Goal: Information Seeking & Learning: Check status

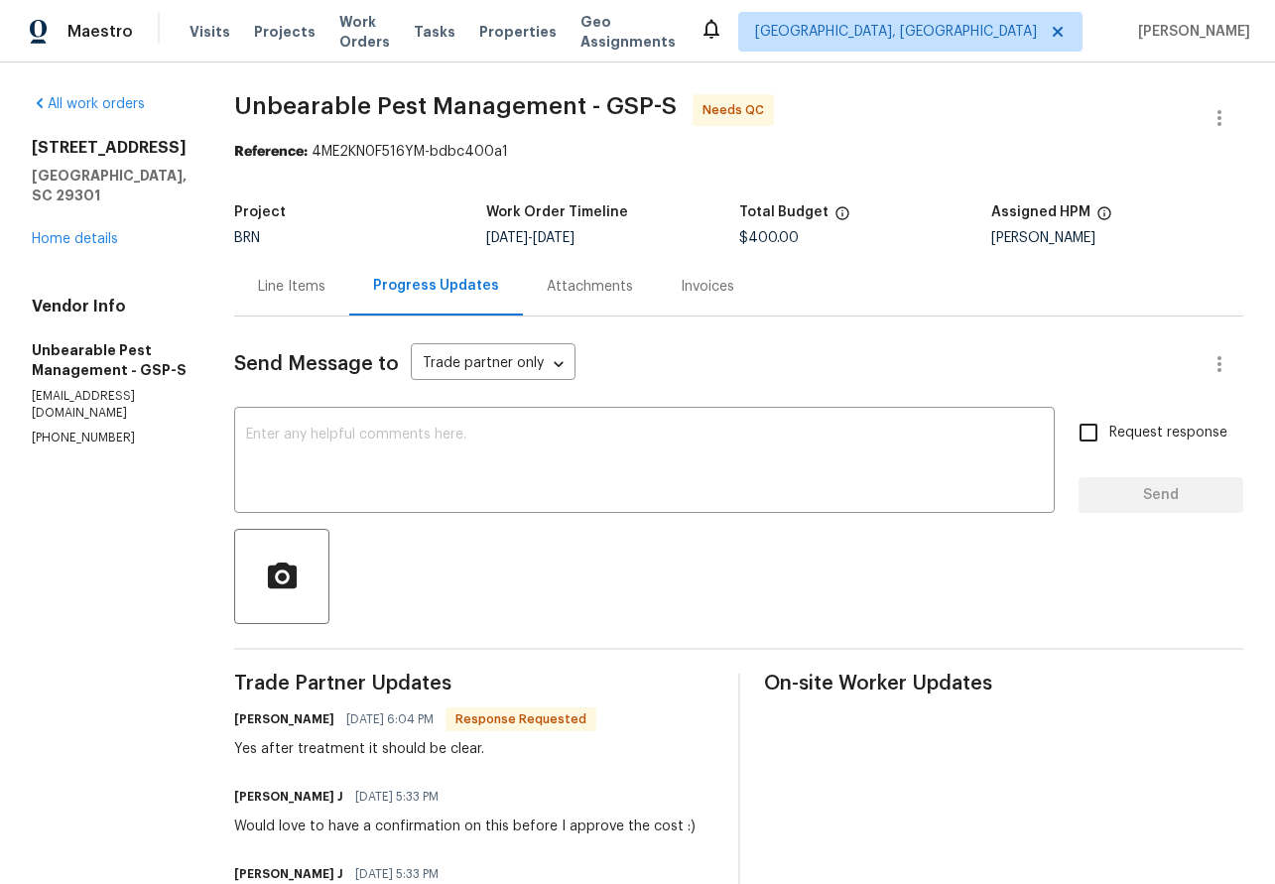
scroll to position [380, 0]
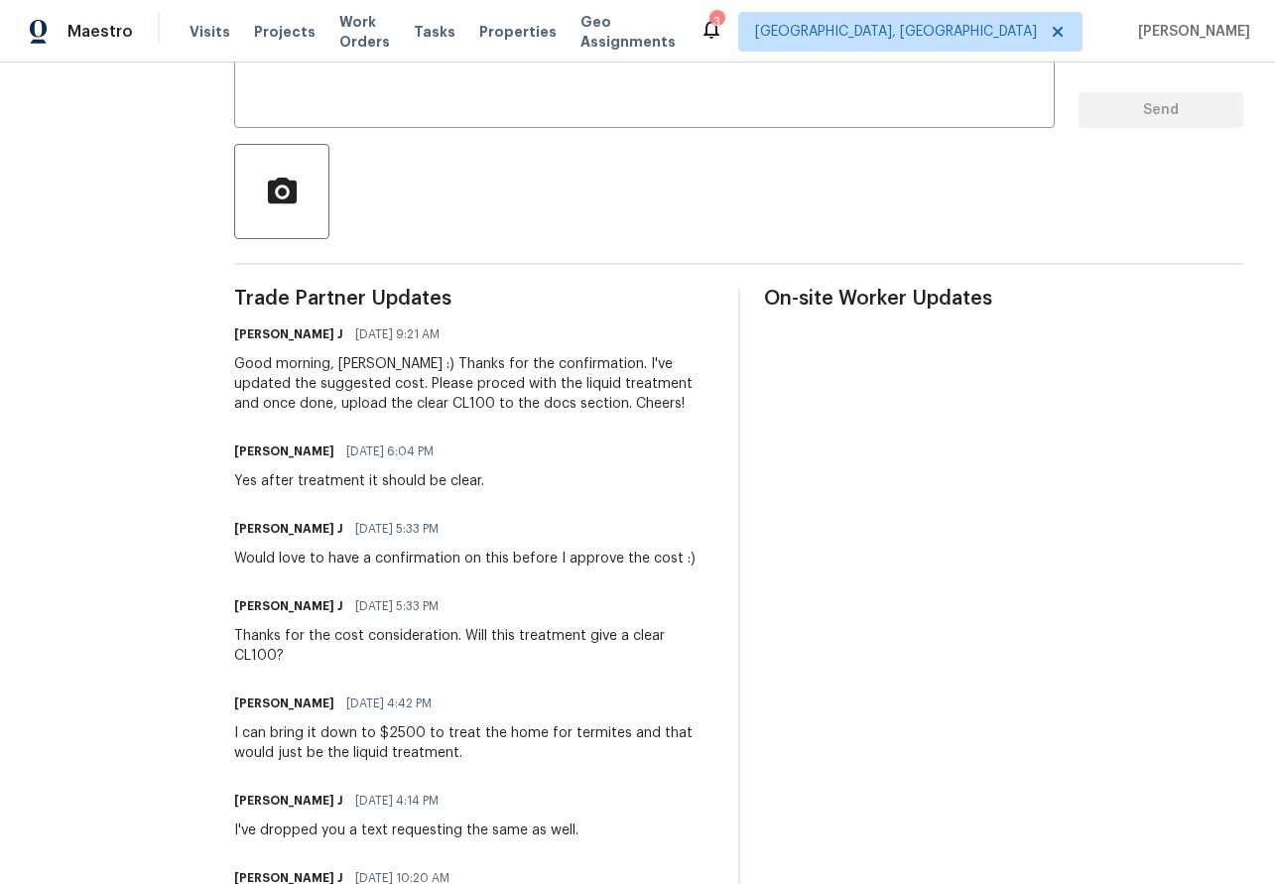
scroll to position [384, 0]
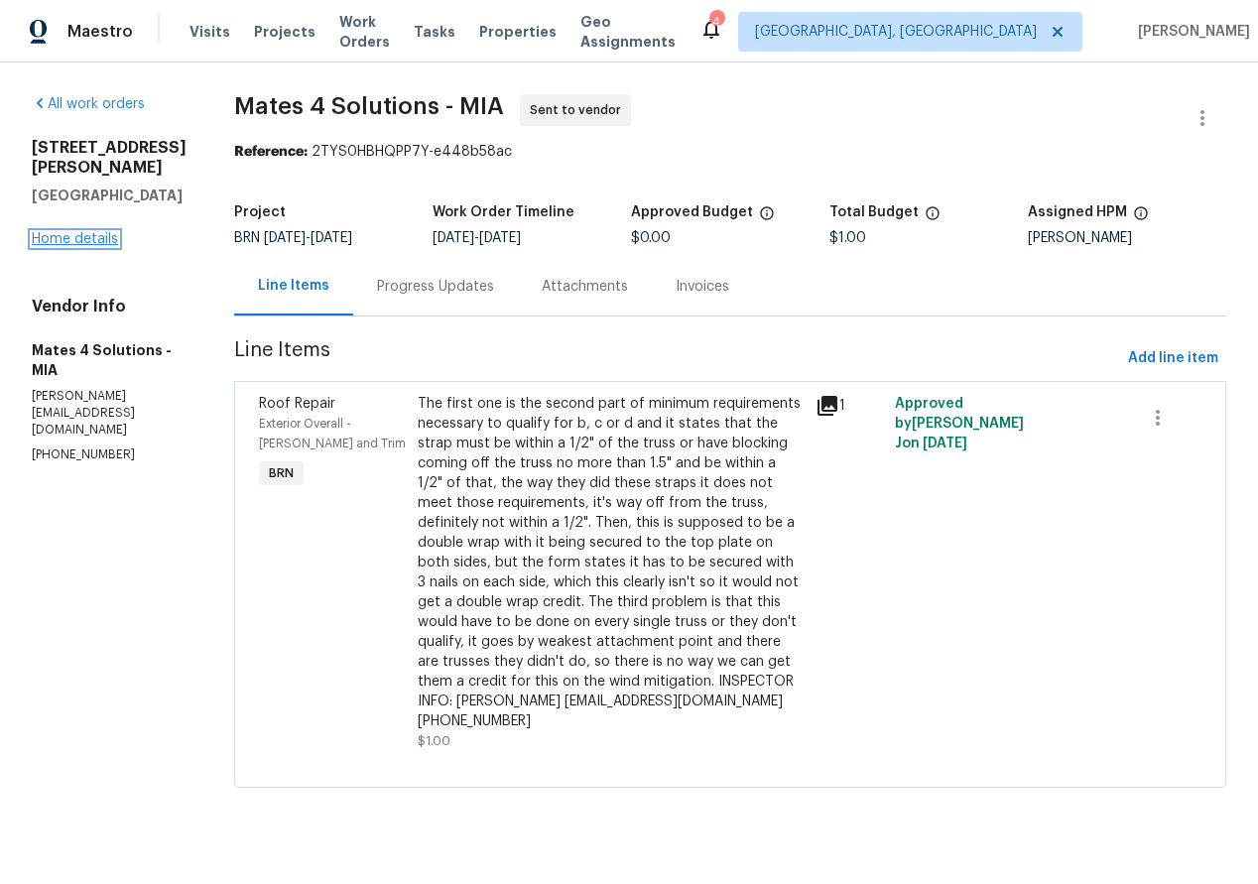
click at [87, 235] on link "Home details" at bounding box center [75, 239] width 86 height 14
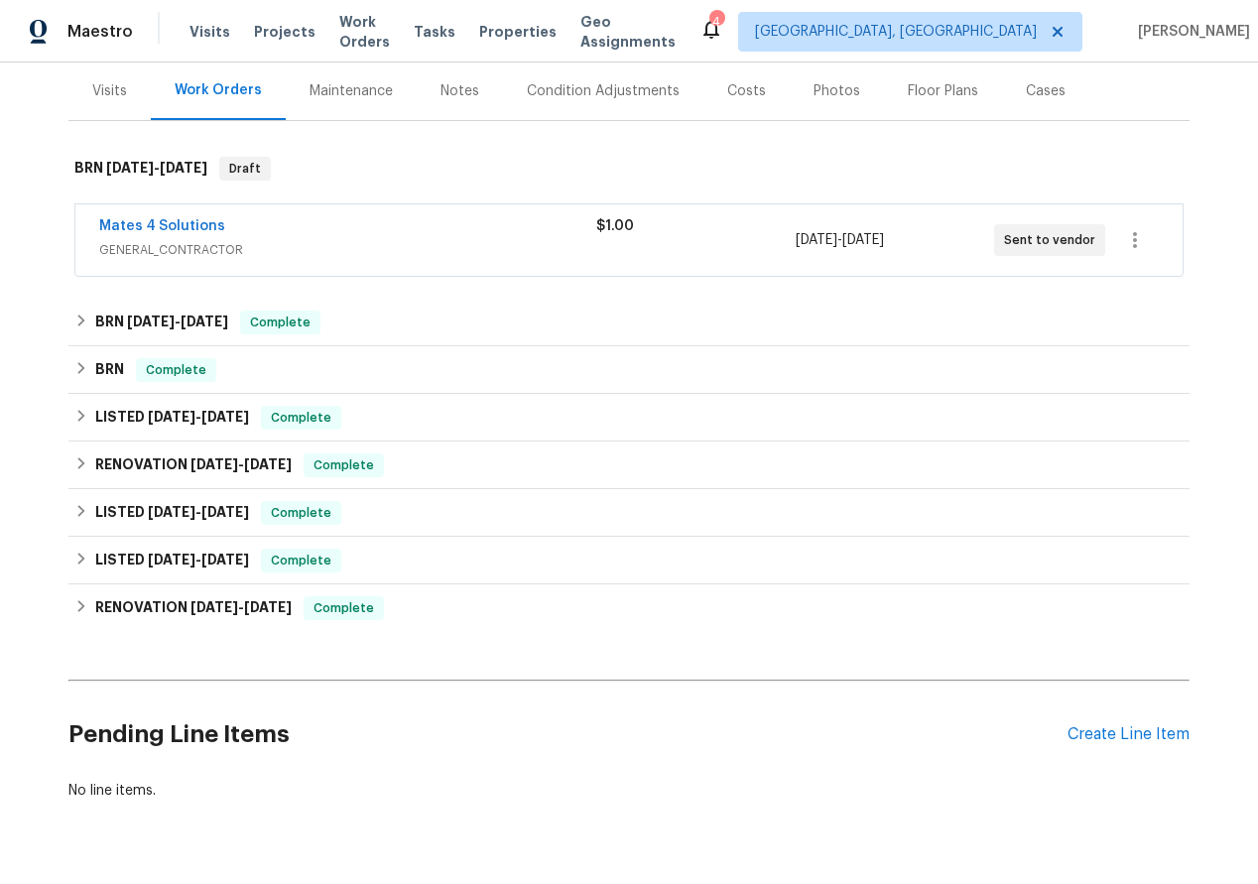
scroll to position [238, 0]
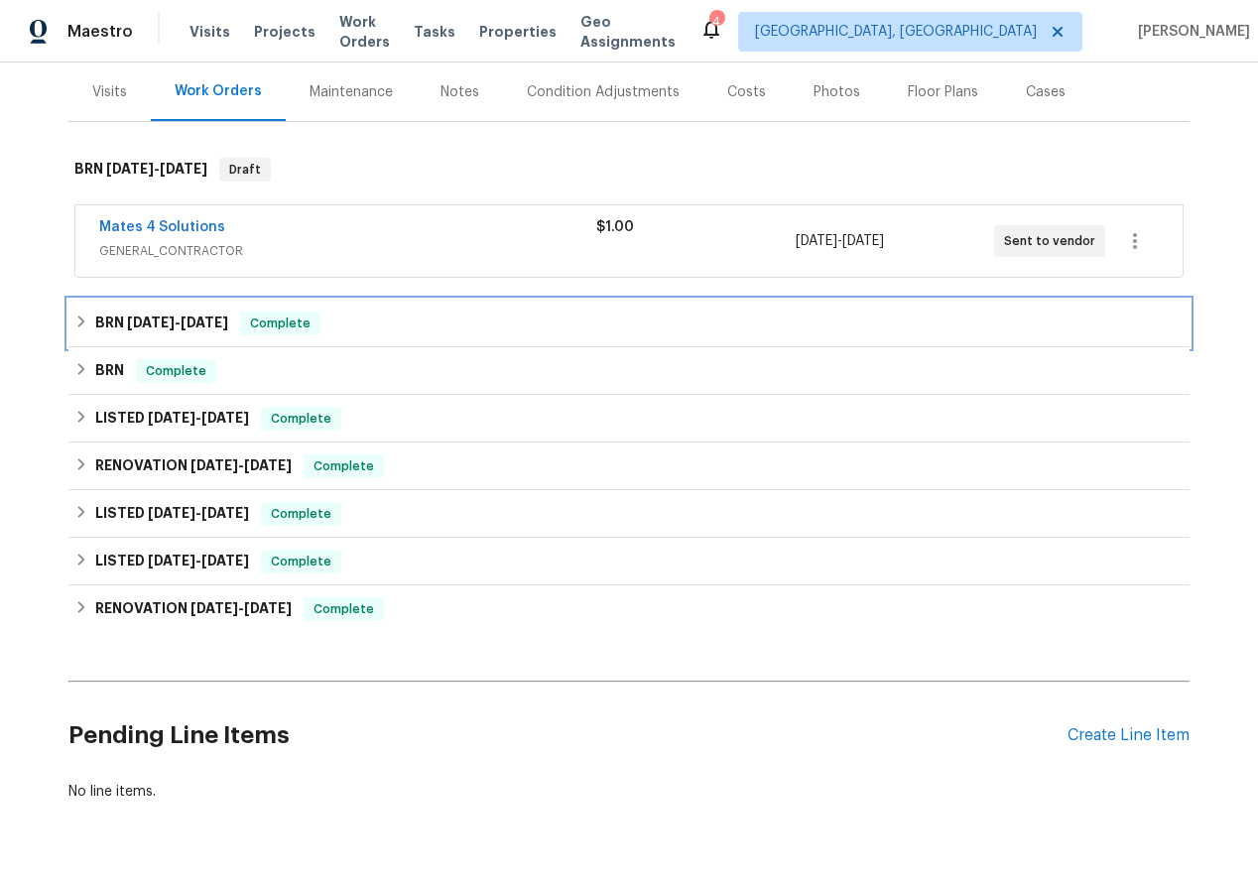
click at [81, 321] on icon at bounding box center [81, 321] width 14 height 14
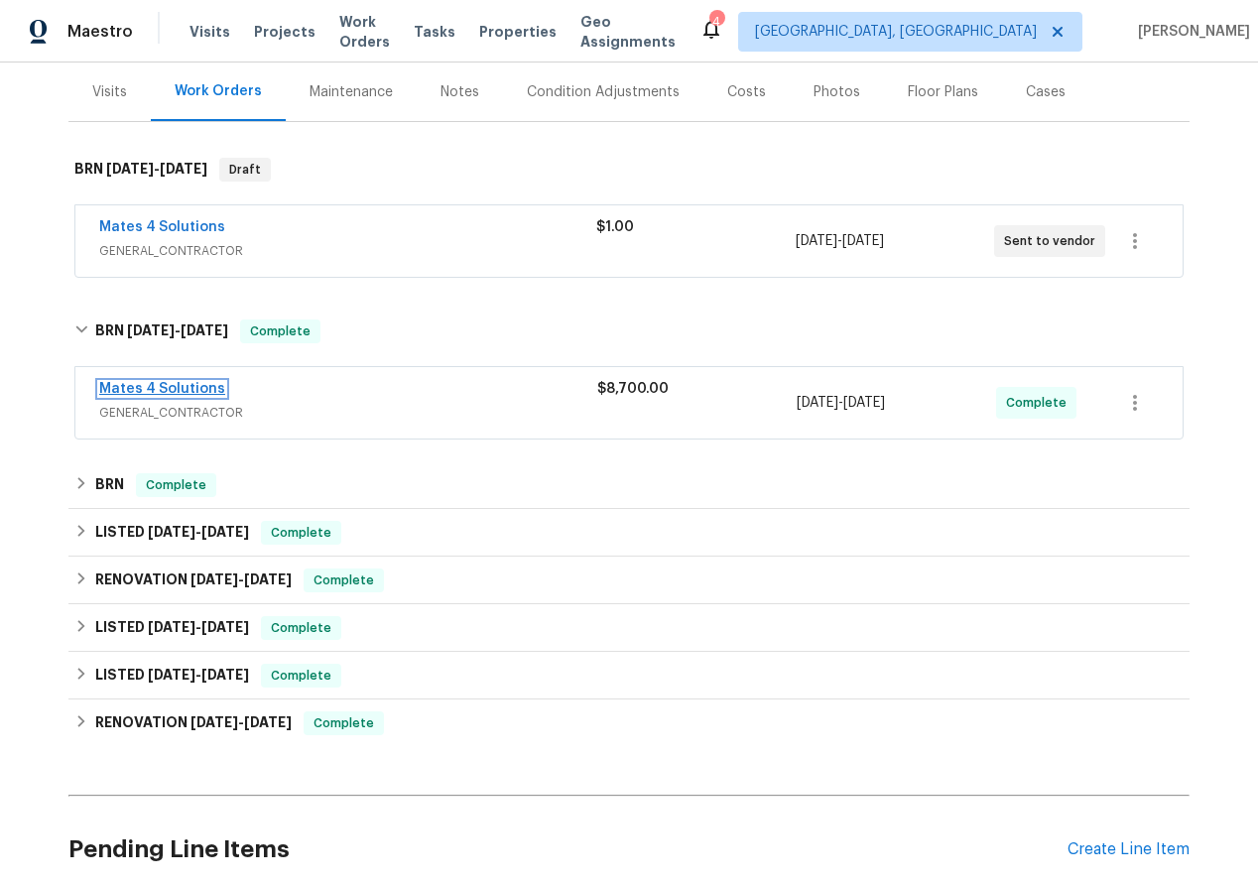
click at [136, 386] on link "Mates 4 Solutions" at bounding box center [162, 389] width 126 height 14
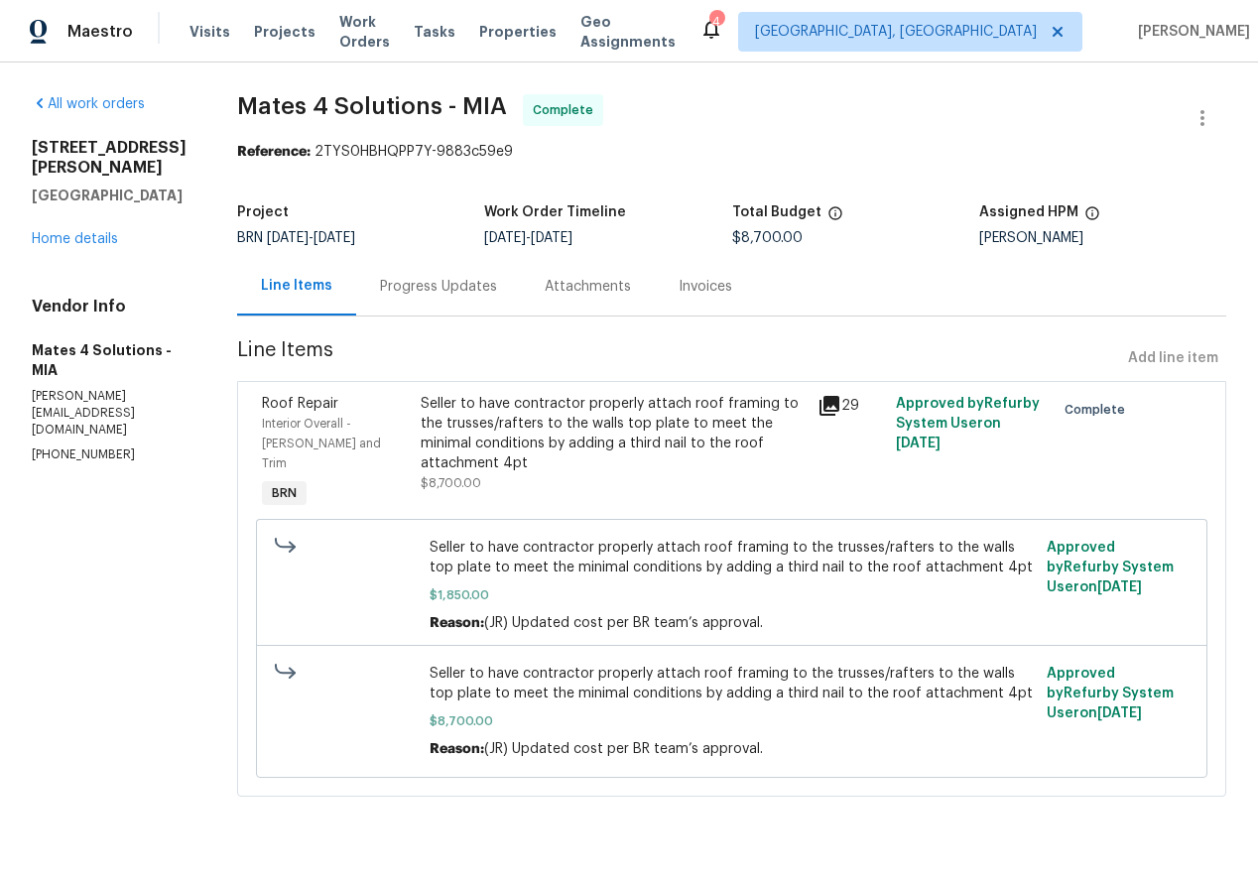
click at [841, 407] on icon at bounding box center [829, 406] width 24 height 24
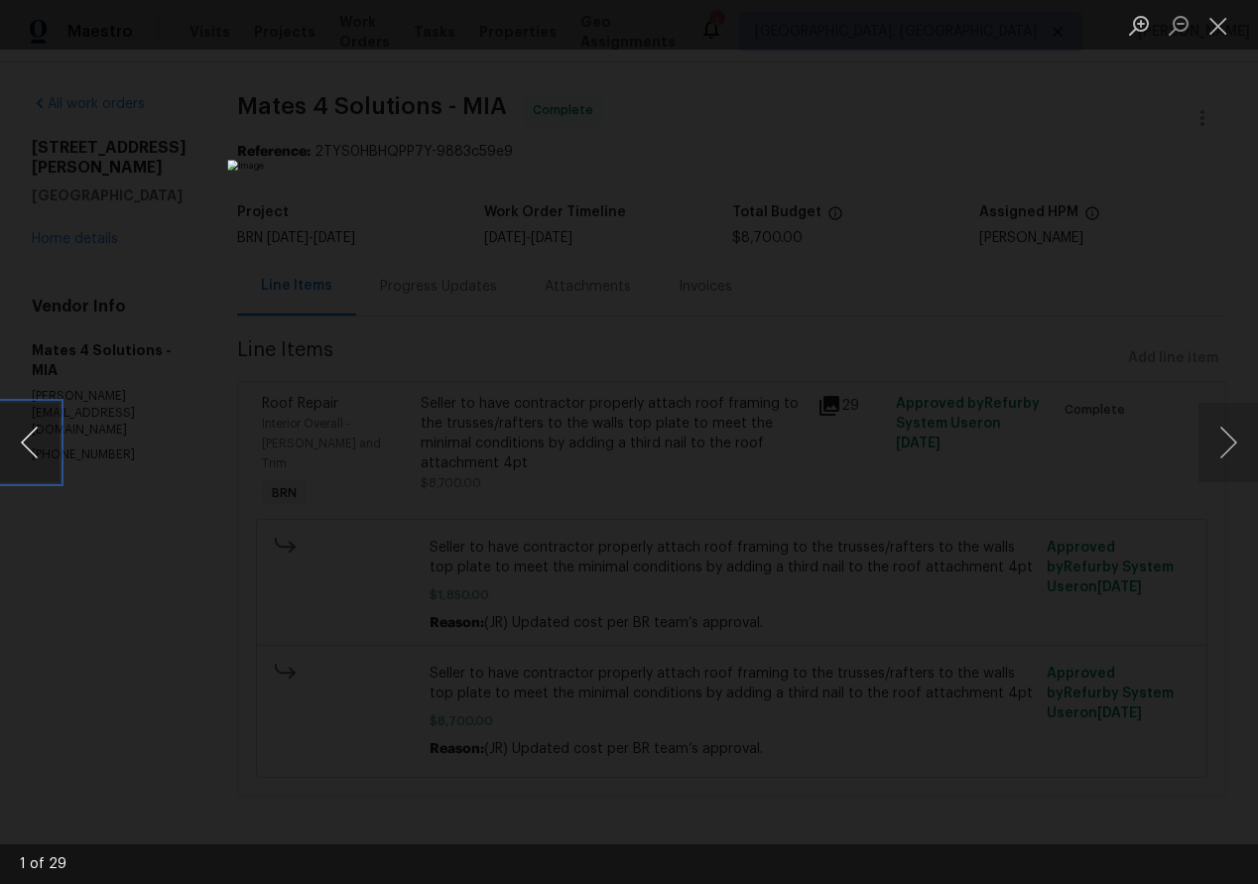
click at [18, 438] on button "Previous image" at bounding box center [30, 442] width 60 height 79
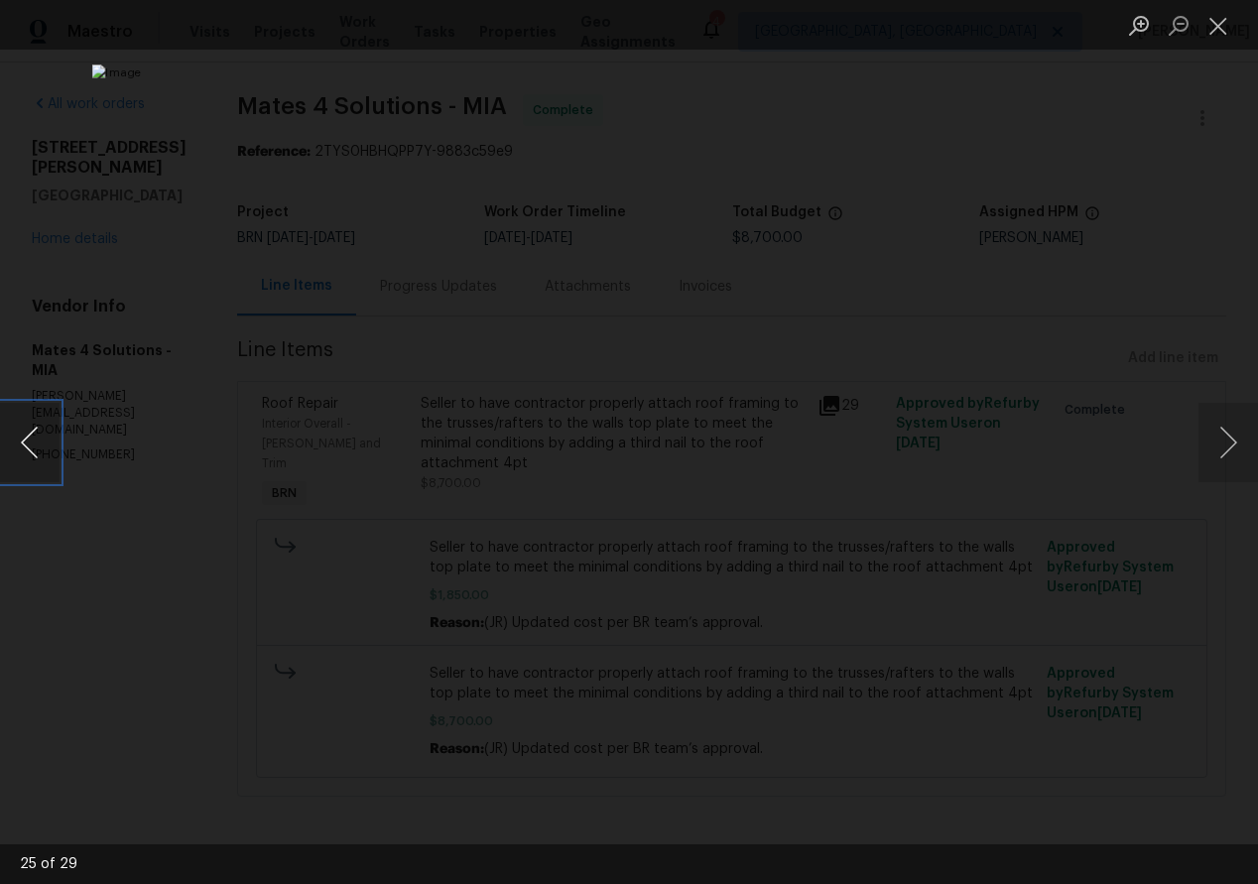
click at [18, 438] on button "Previous image" at bounding box center [30, 442] width 60 height 79
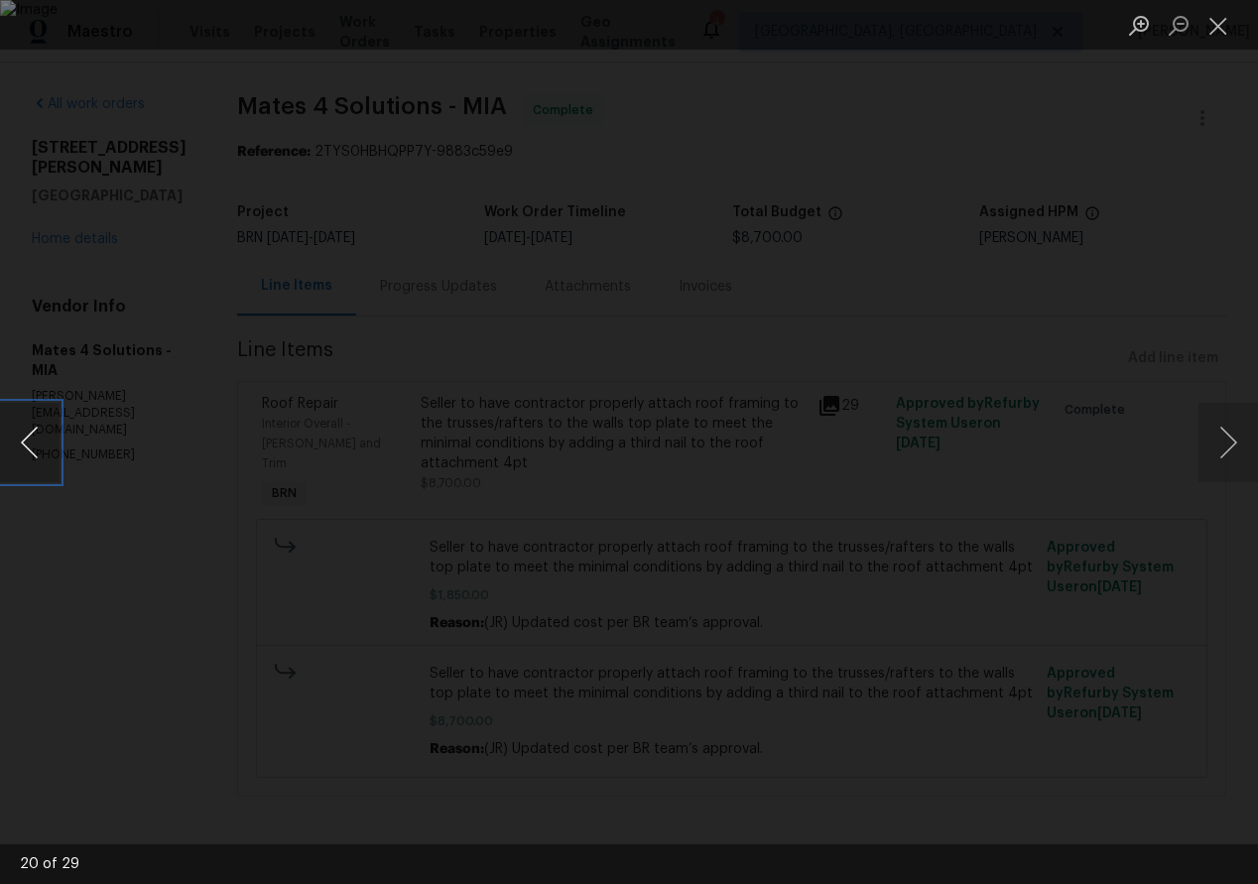
click at [18, 438] on button "Previous image" at bounding box center [30, 442] width 60 height 79
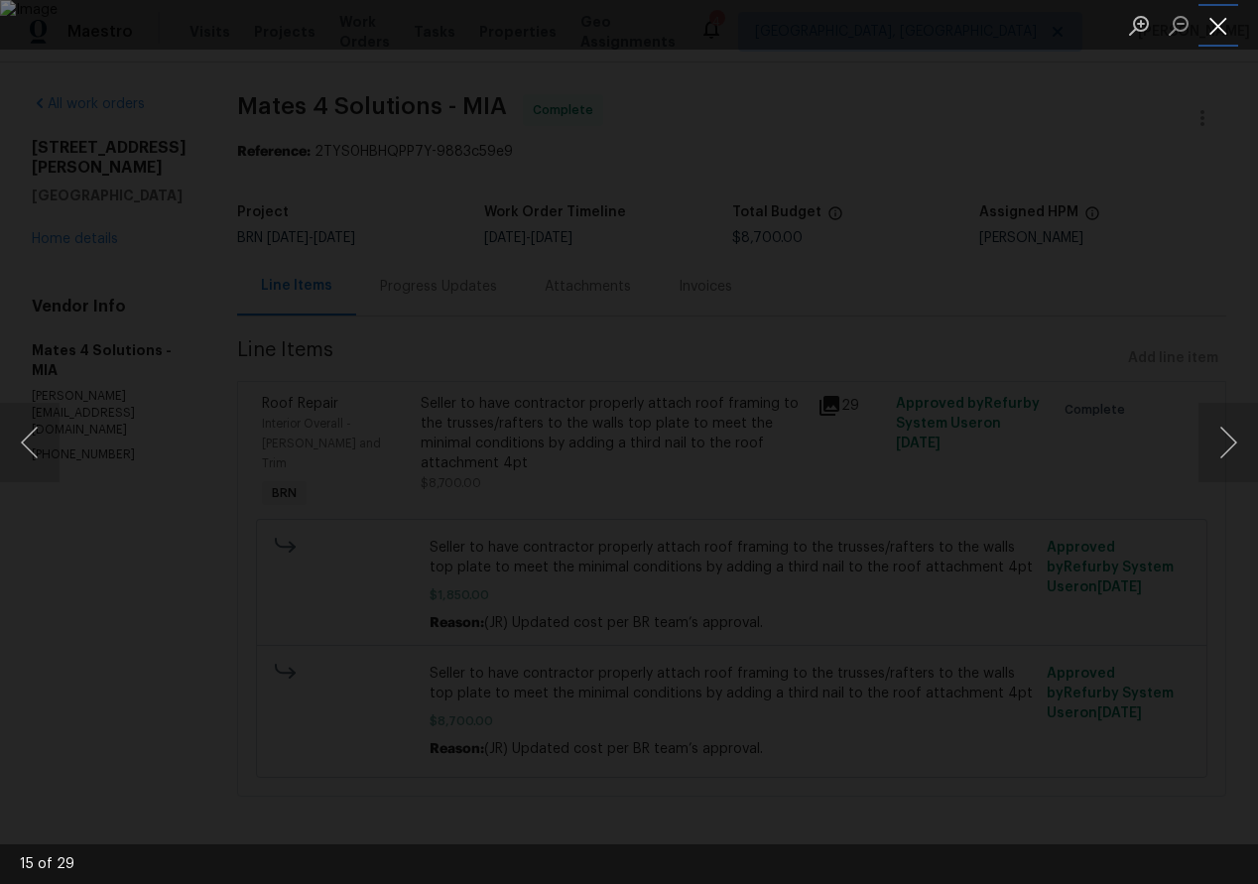
click at [1219, 33] on button "Close lightbox" at bounding box center [1218, 25] width 40 height 35
